Goal: Navigation & Orientation: Find specific page/section

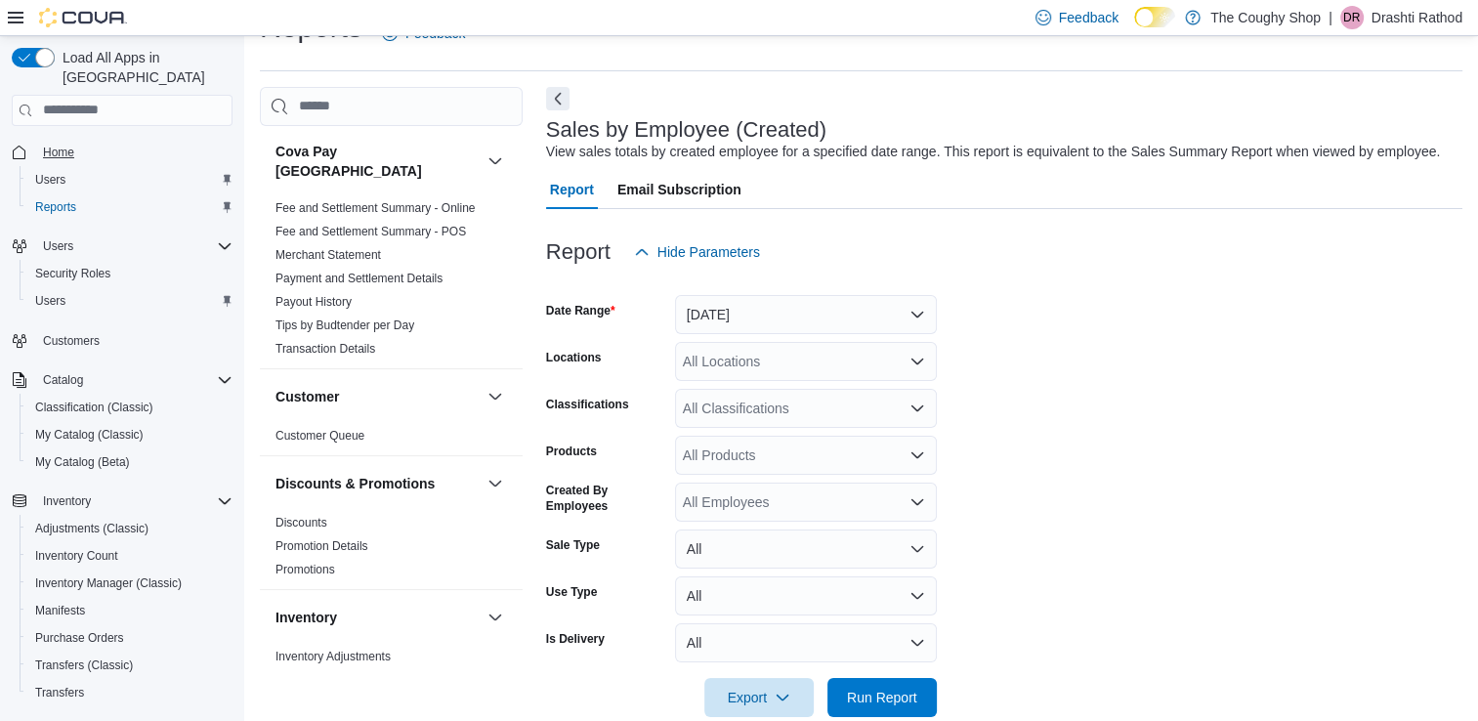
scroll to position [45, 0]
click at [64, 145] on span "Home" at bounding box center [58, 153] width 31 height 16
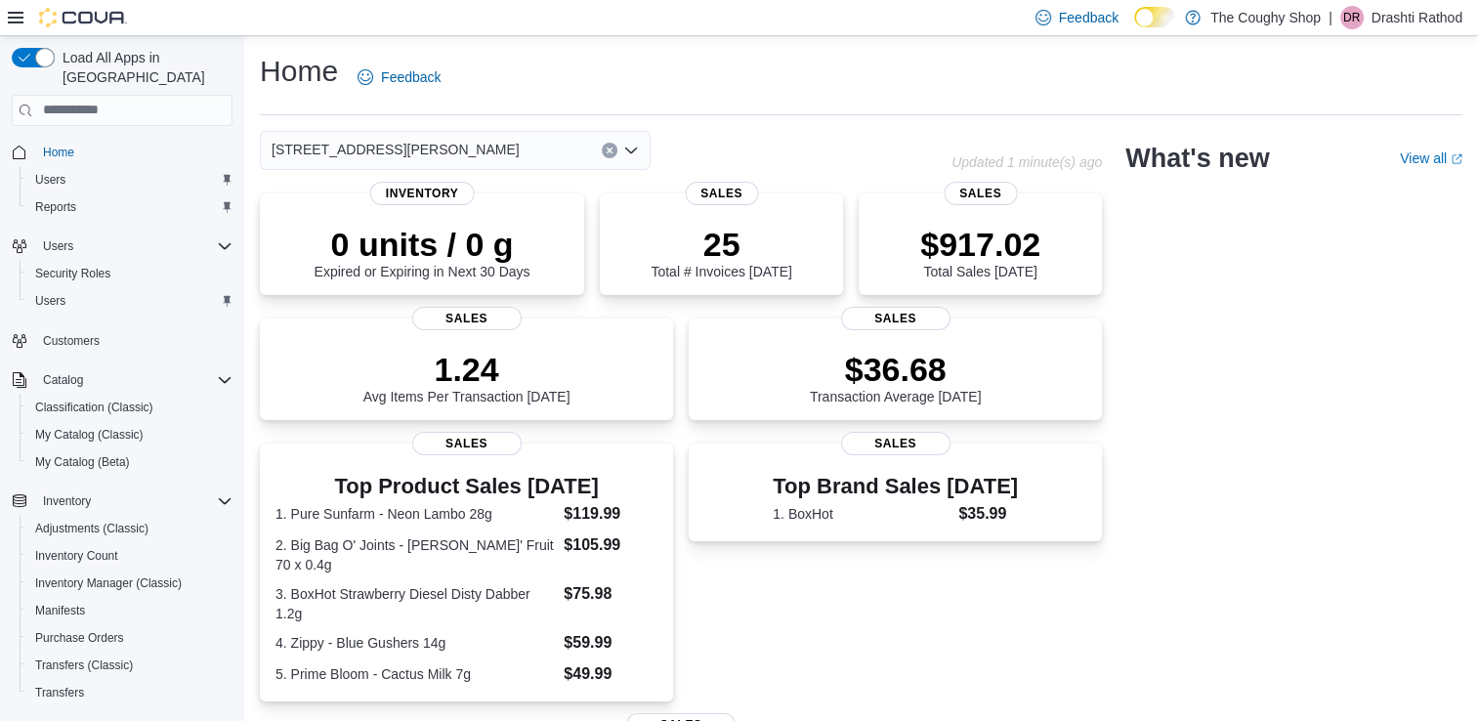
click at [420, 161] on div "[STREET_ADDRESS][PERSON_NAME]" at bounding box center [455, 150] width 391 height 39
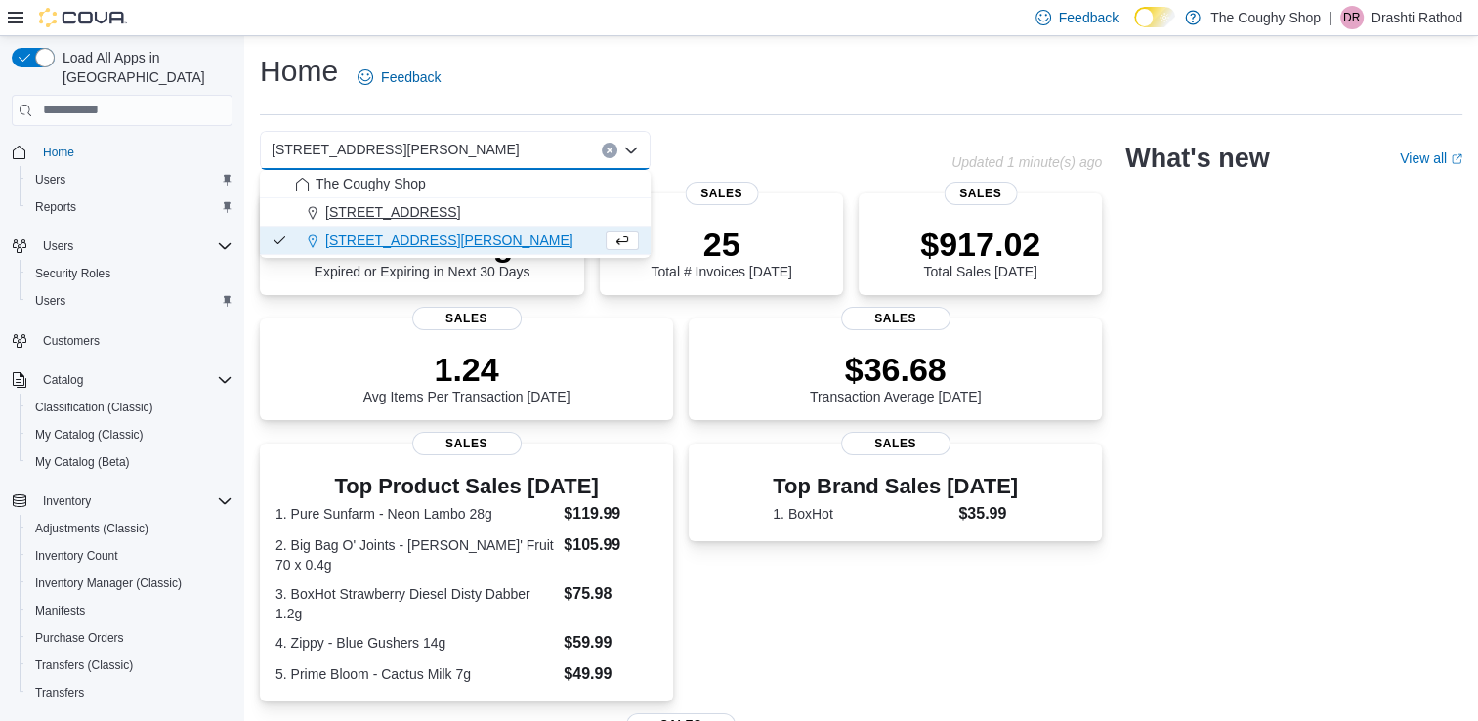
click at [401, 213] on span "[STREET_ADDRESS]" at bounding box center [392, 212] width 135 height 20
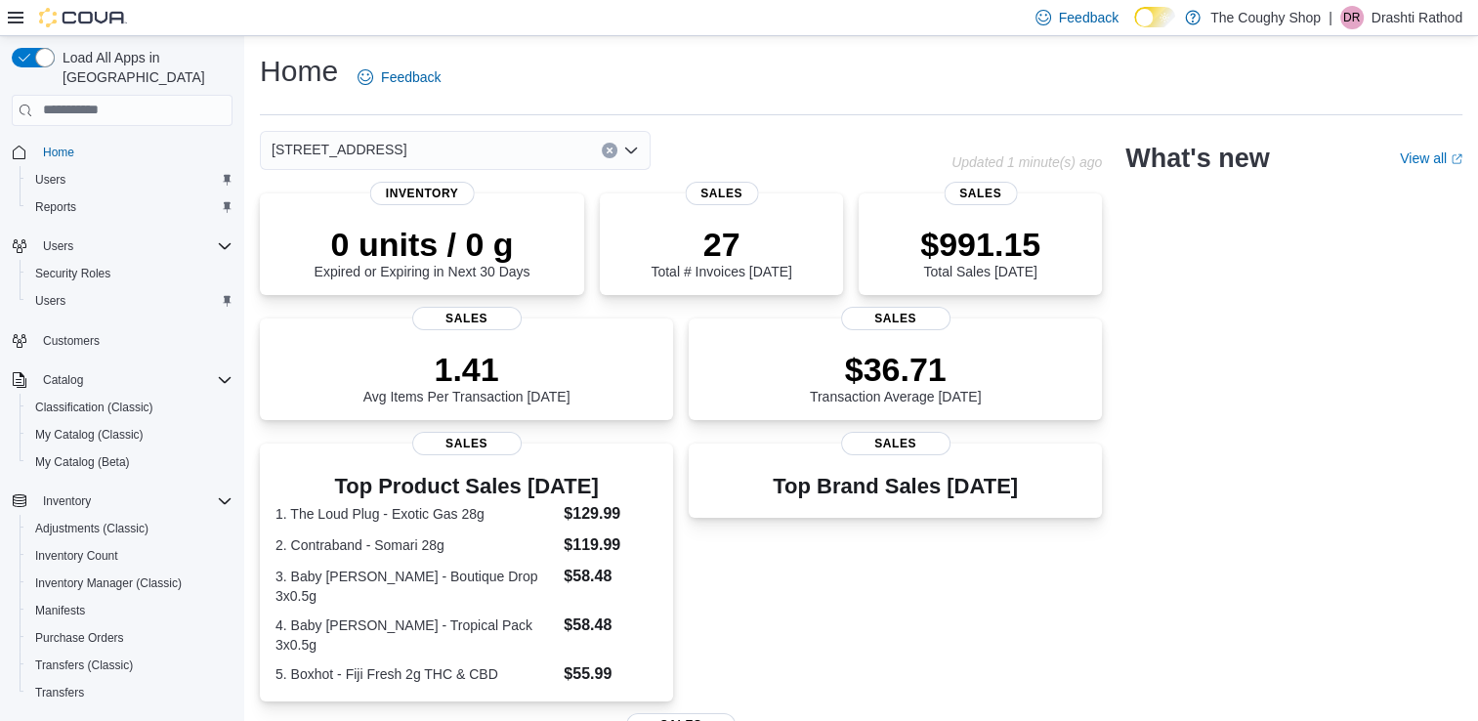
click at [389, 152] on span "[STREET_ADDRESS]" at bounding box center [339, 149] width 135 height 23
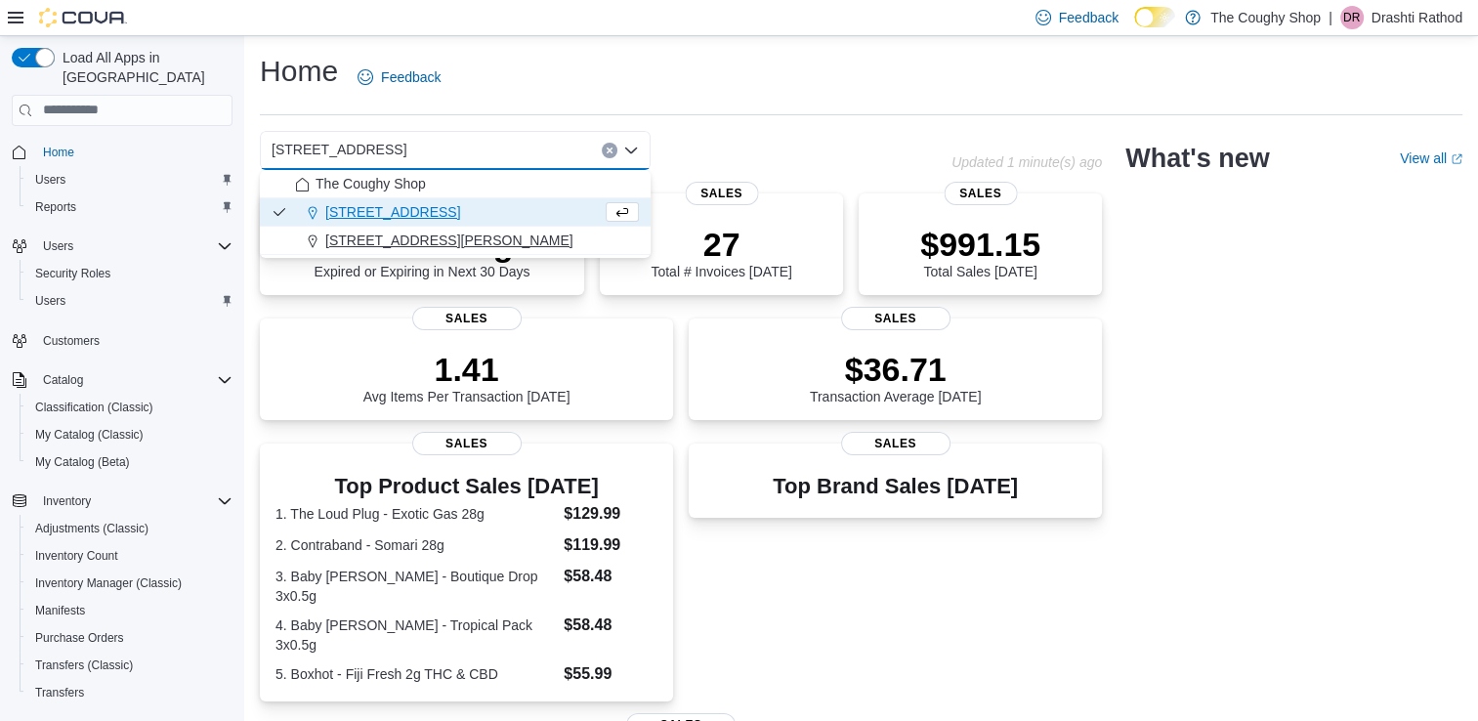
click at [370, 236] on span "[STREET_ADDRESS][PERSON_NAME]" at bounding box center [449, 241] width 248 height 20
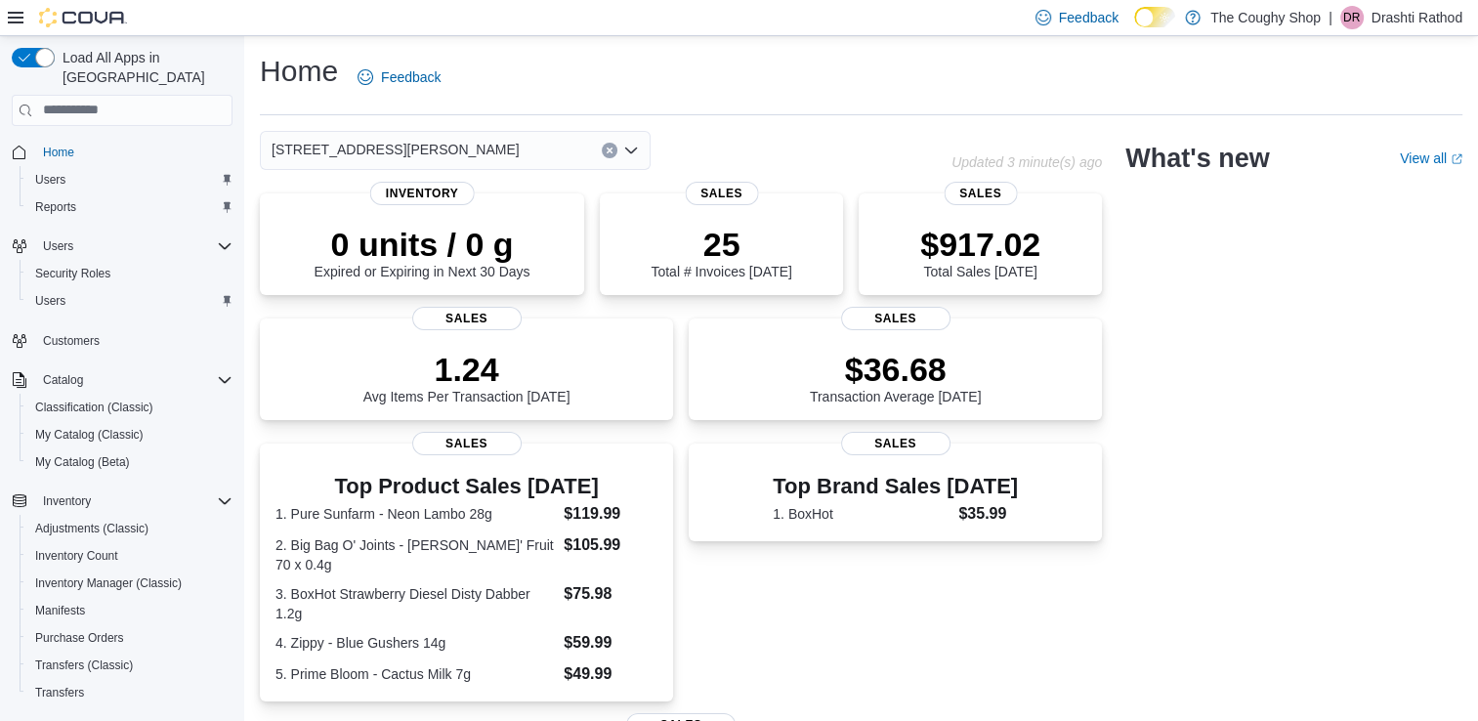
click at [748, 105] on div "Home Feedback" at bounding box center [861, 83] width 1203 height 63
click at [757, 151] on div "[STREET_ADDRESS][PERSON_NAME]" at bounding box center [606, 150] width 692 height 39
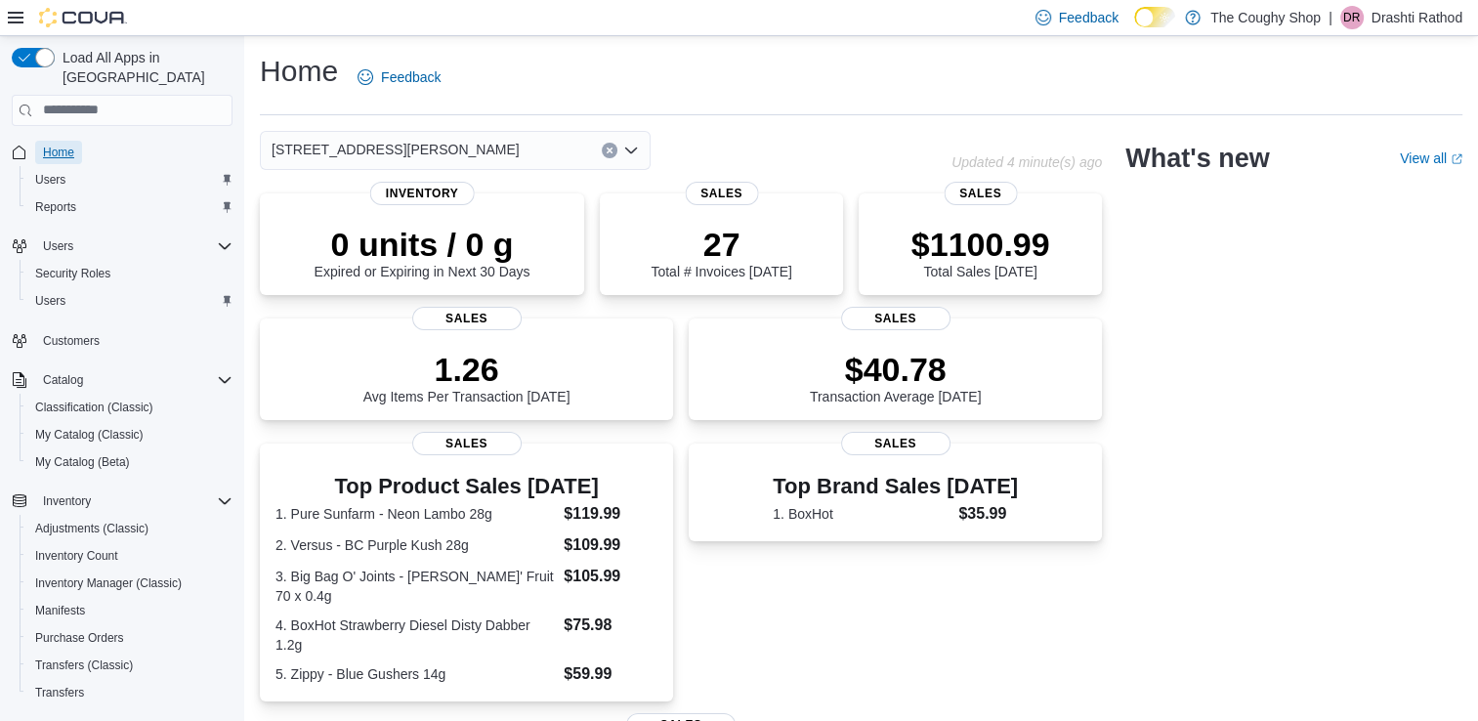
click at [61, 145] on span "Home" at bounding box center [58, 153] width 31 height 16
click at [719, 95] on div "Home Feedback" at bounding box center [861, 77] width 1203 height 51
click at [460, 149] on div "[STREET_ADDRESS][PERSON_NAME]" at bounding box center [455, 150] width 391 height 39
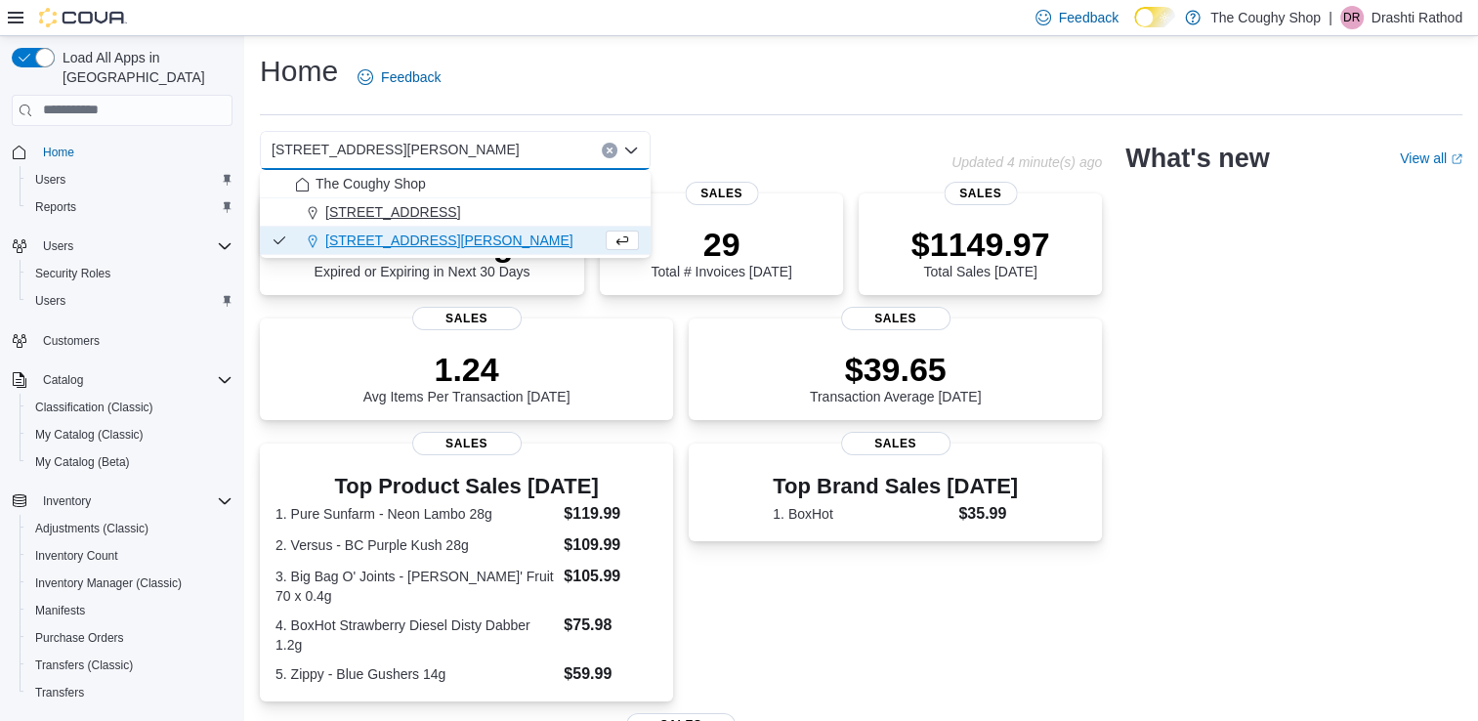
click at [433, 219] on span "[STREET_ADDRESS]" at bounding box center [392, 212] width 135 height 20
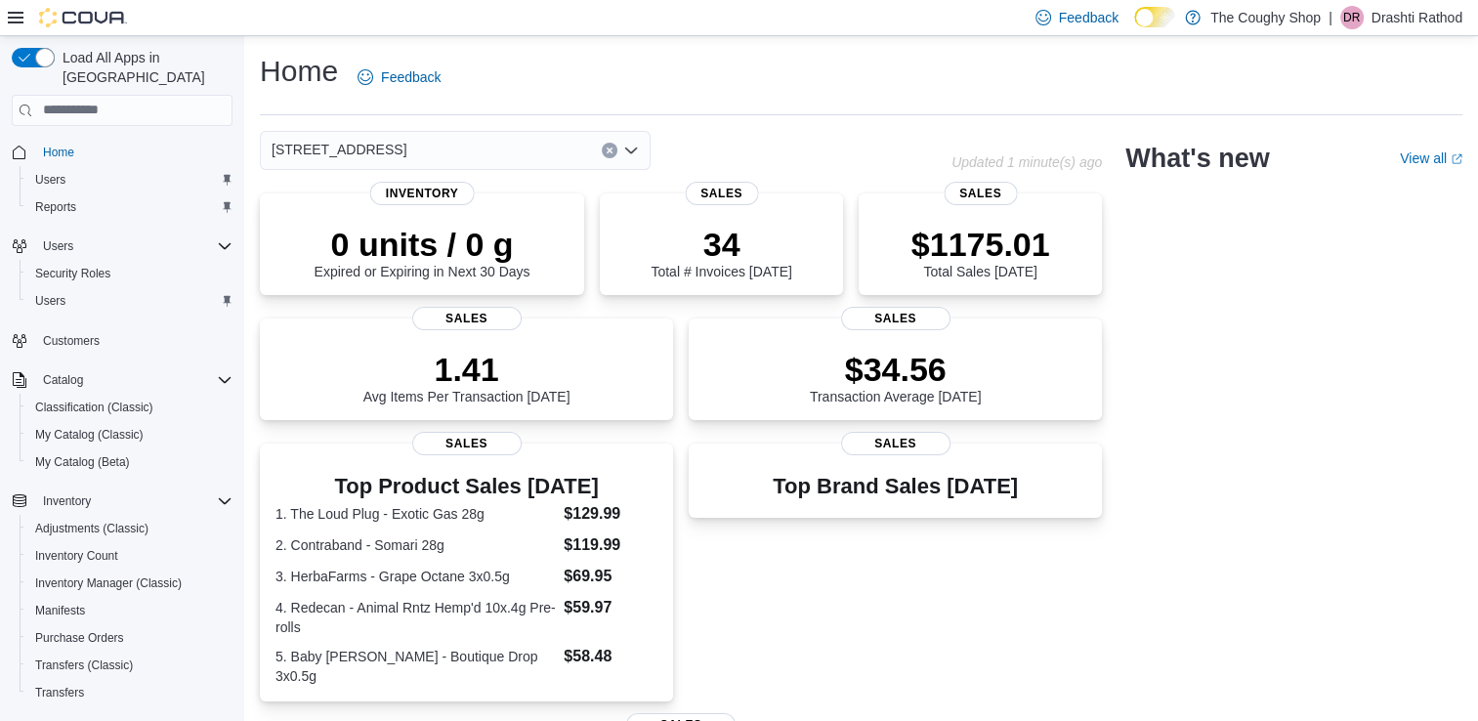
click at [420, 161] on div "[STREET_ADDRESS]" at bounding box center [455, 150] width 391 height 39
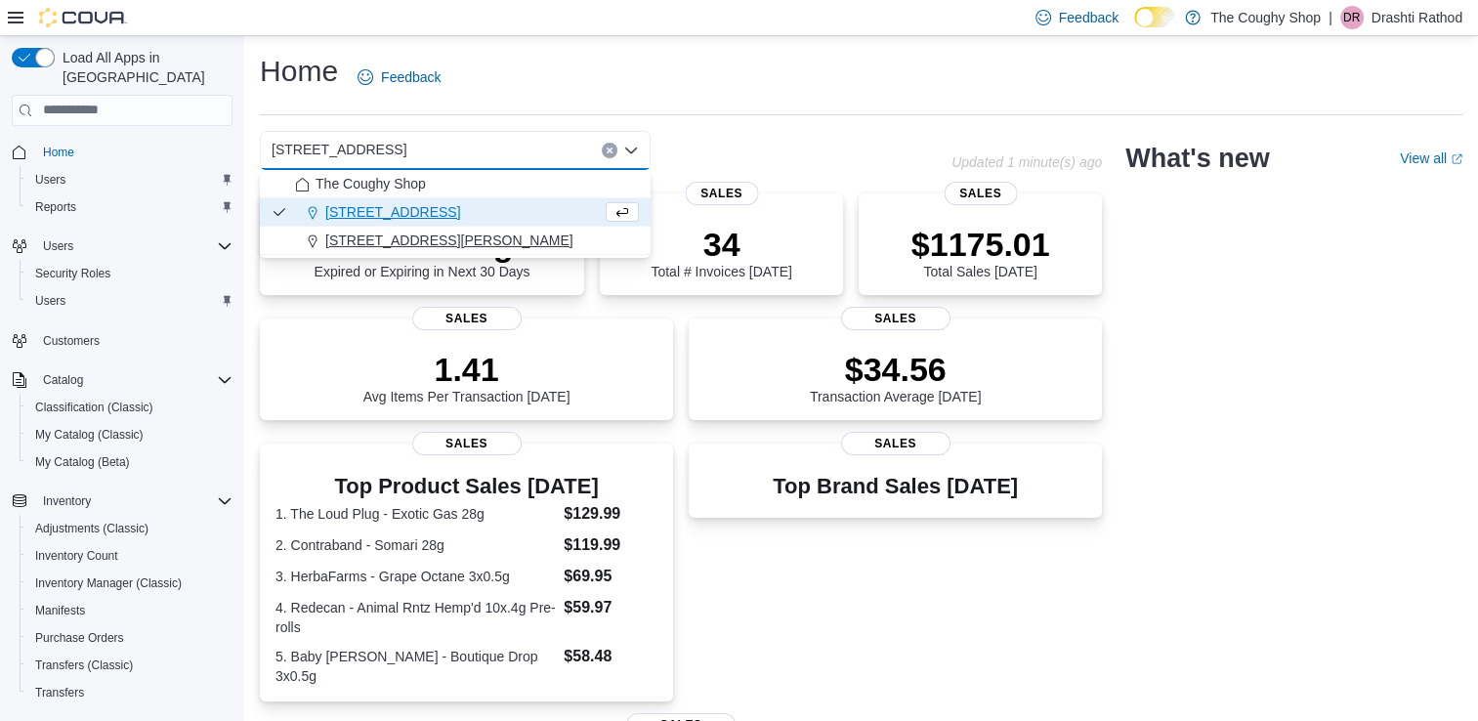
click at [417, 238] on span "[STREET_ADDRESS][PERSON_NAME]" at bounding box center [449, 241] width 248 height 20
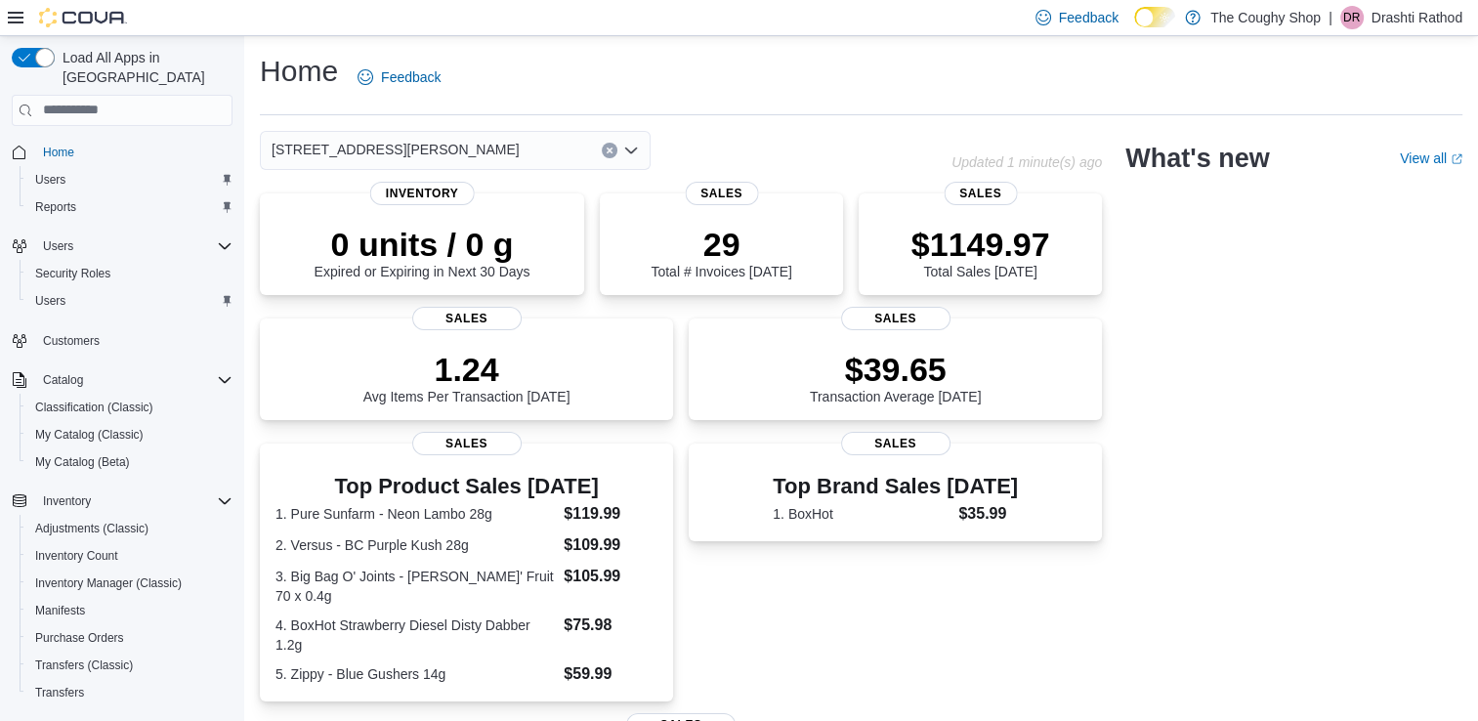
click at [414, 147] on div "[STREET_ADDRESS][PERSON_NAME]" at bounding box center [455, 150] width 391 height 39
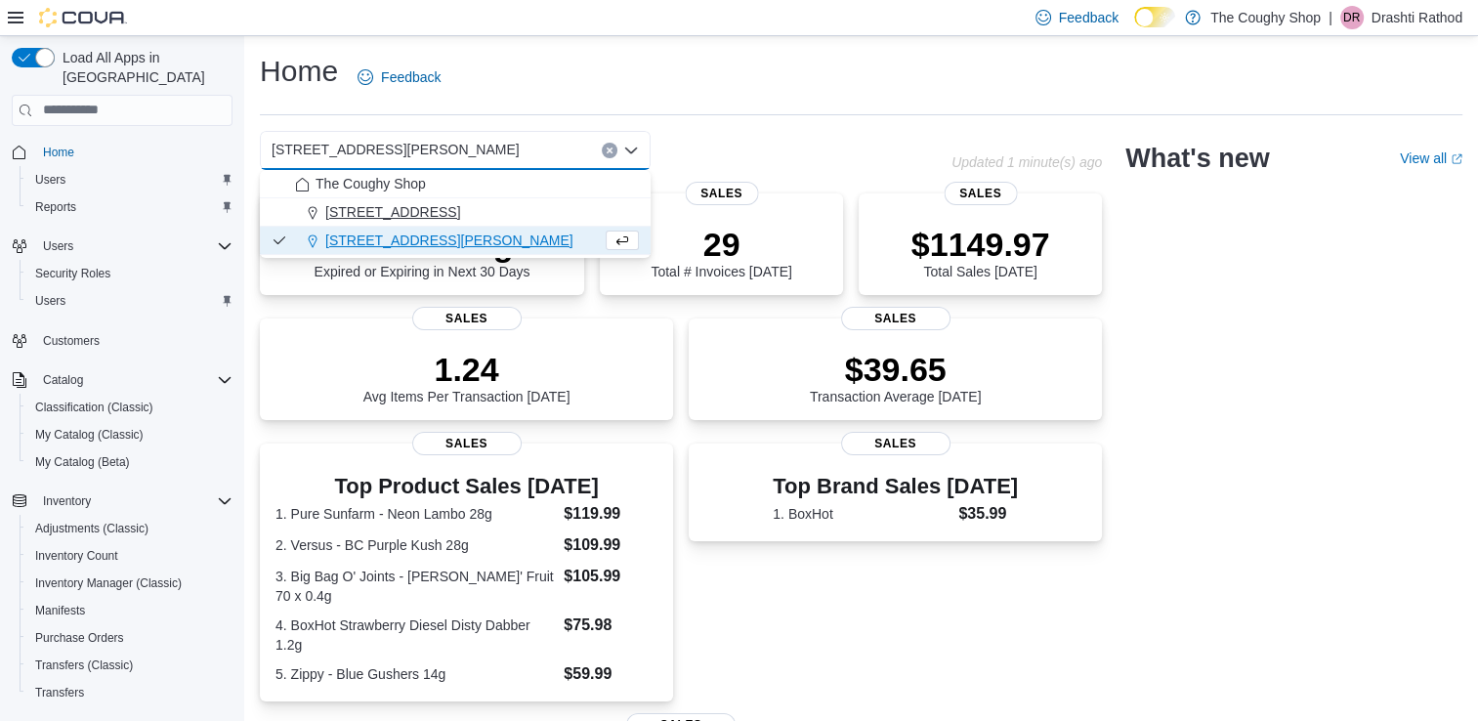
click at [390, 211] on span "[STREET_ADDRESS]" at bounding box center [392, 212] width 135 height 20
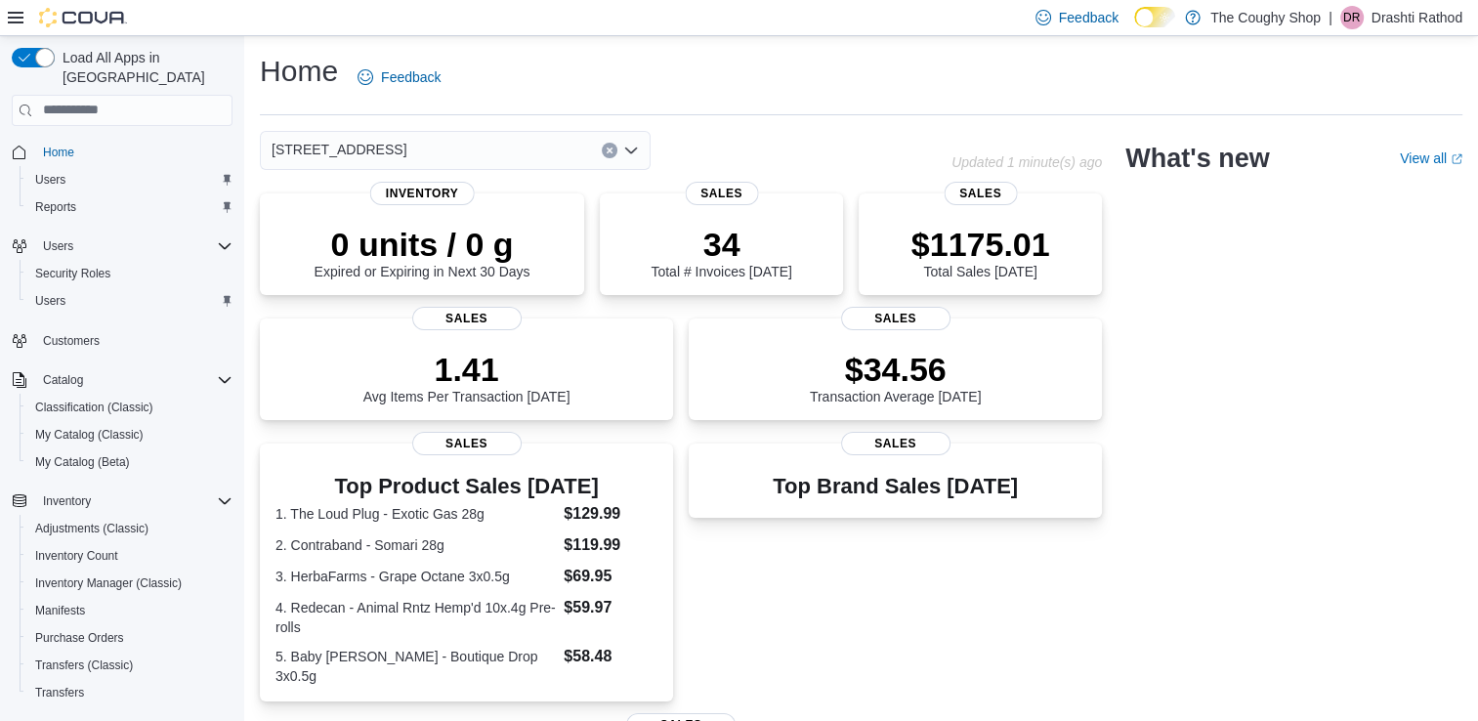
click at [390, 143] on span "[STREET_ADDRESS]" at bounding box center [339, 149] width 135 height 23
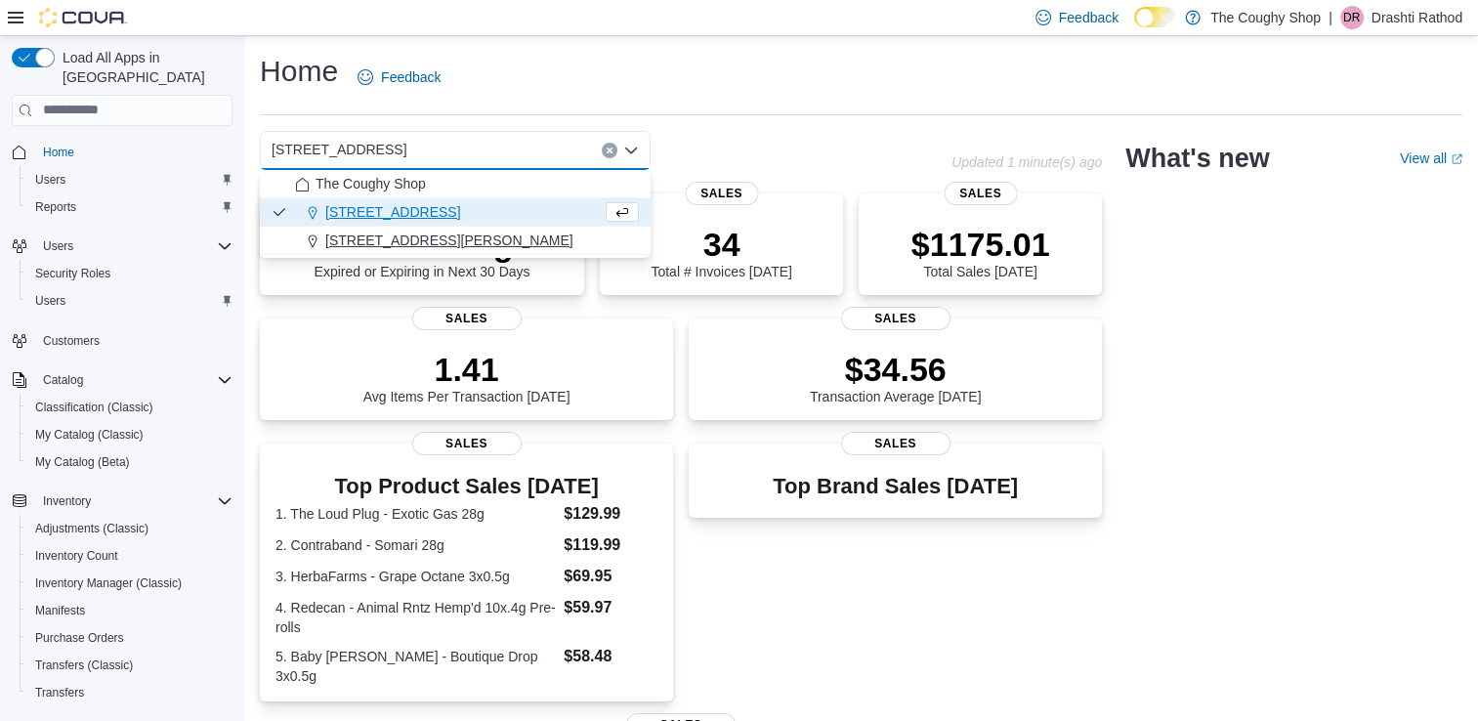
click at [381, 232] on span "[STREET_ADDRESS][PERSON_NAME]" at bounding box center [449, 241] width 248 height 20
